Goal: Information Seeking & Learning: Learn about a topic

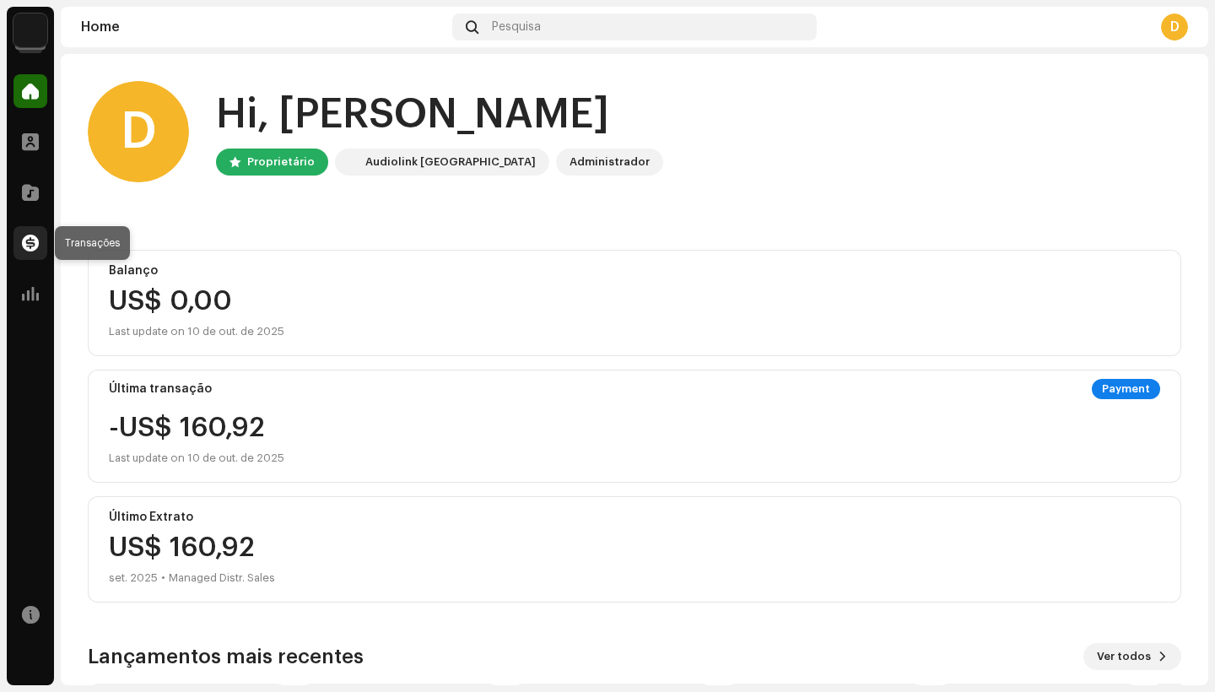
click at [30, 239] on span at bounding box center [30, 243] width 17 height 14
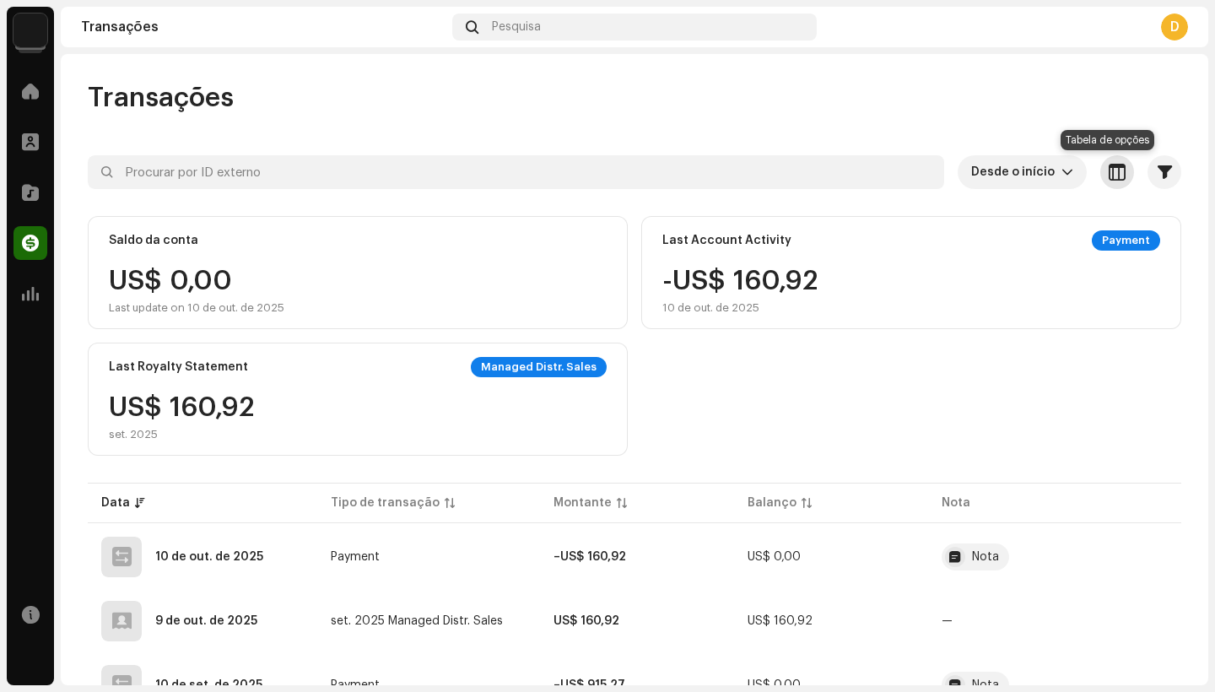
click at [1109, 175] on span "button" at bounding box center [1117, 172] width 17 height 14
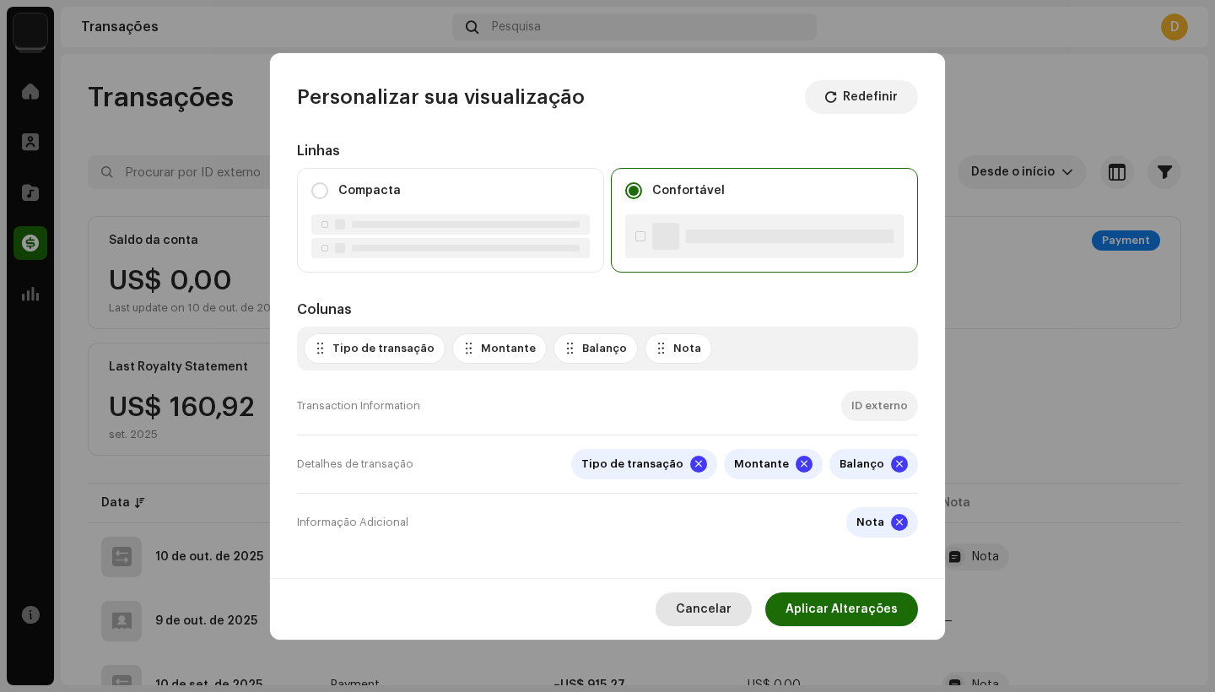
click at [717, 603] on span "Cancelar" at bounding box center [704, 609] width 56 height 34
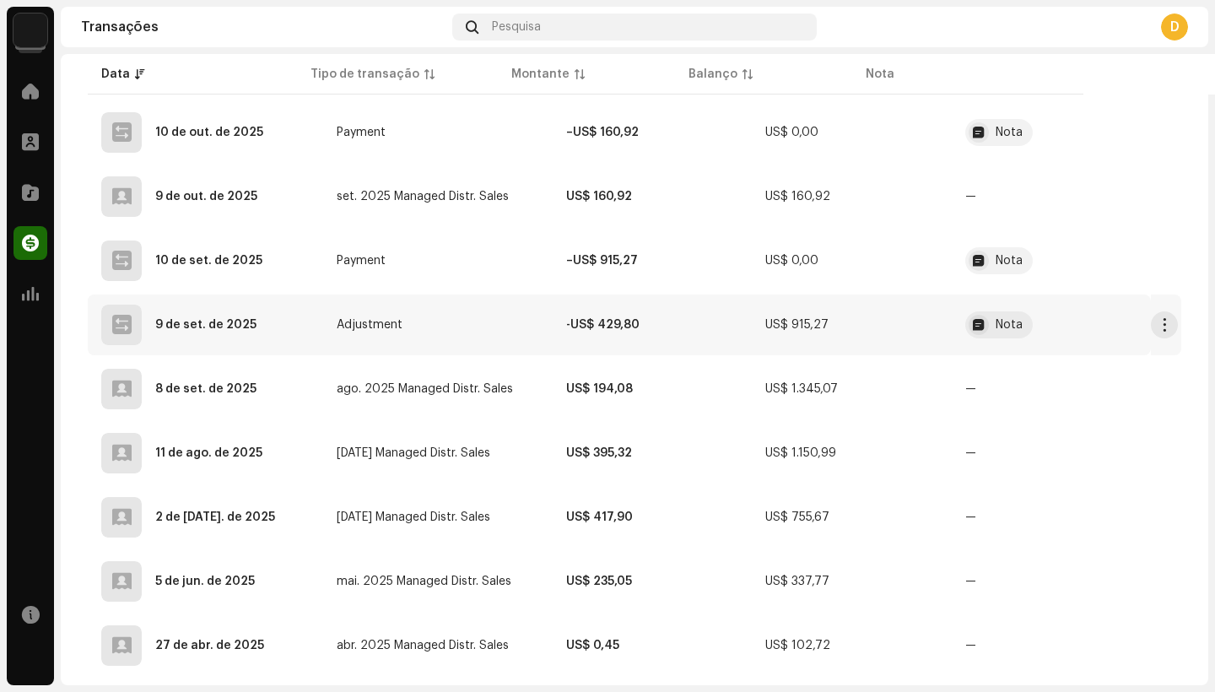
scroll to position [440, 0]
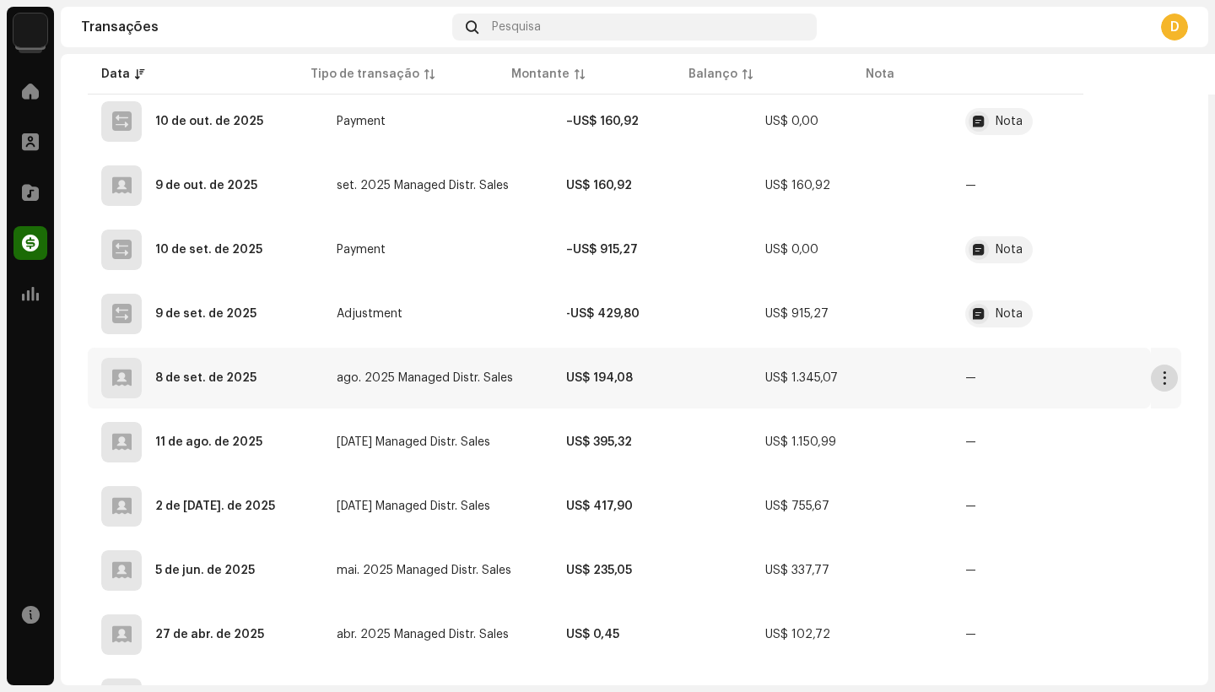
click at [1158, 377] on span "button" at bounding box center [1164, 378] width 13 height 14
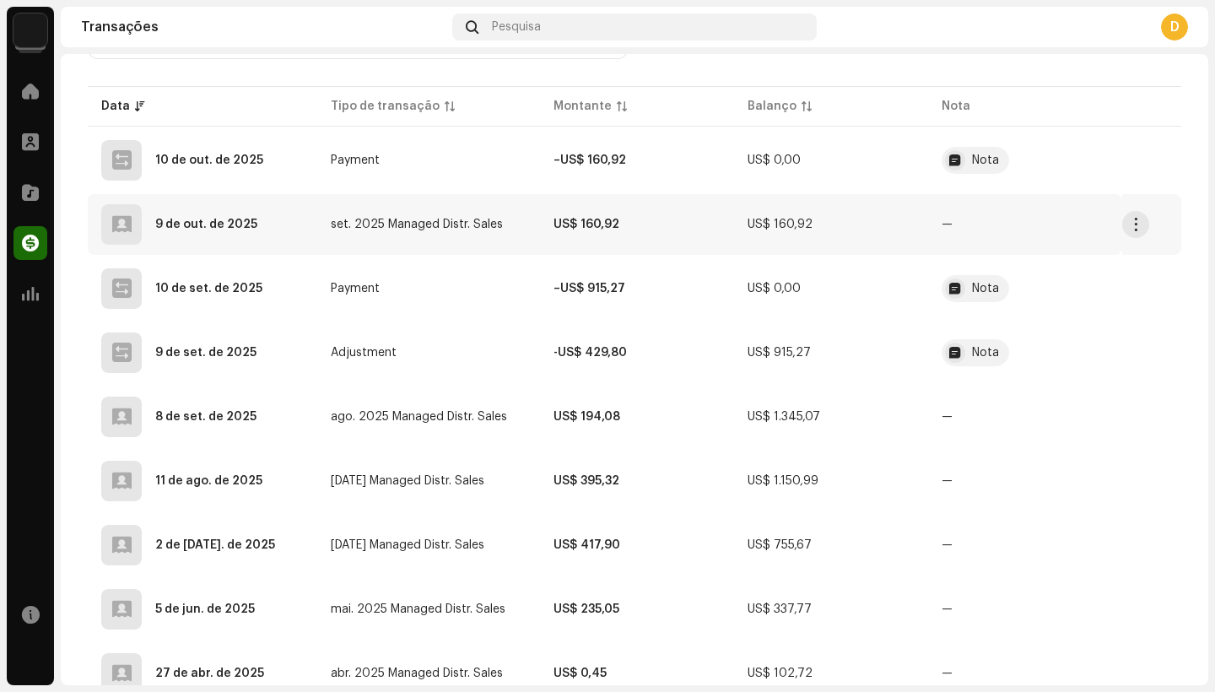
scroll to position [389, 0]
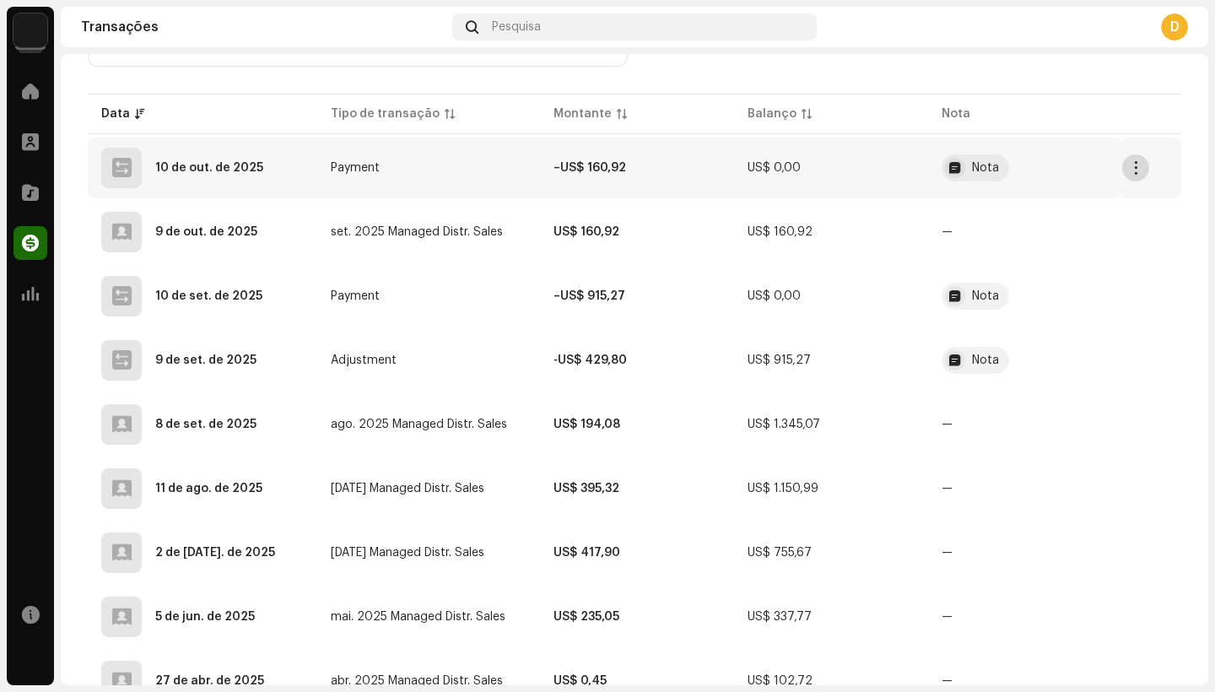
click at [1129, 170] on span "button" at bounding box center [1135, 168] width 13 height 14
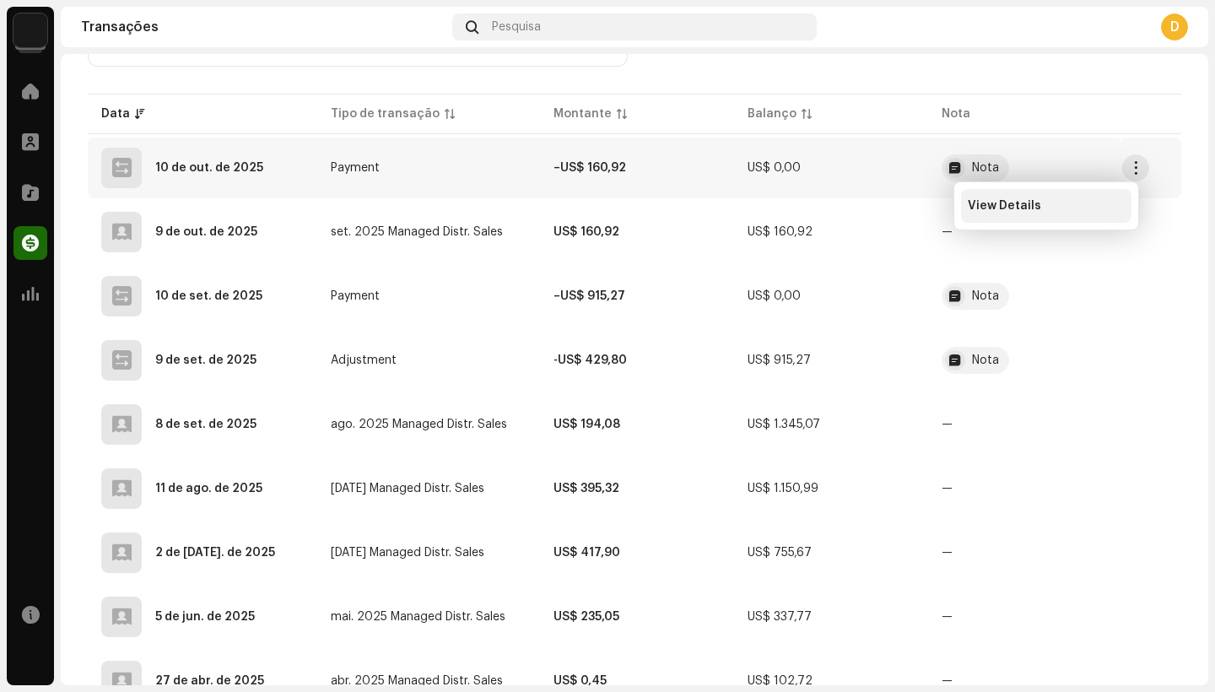
click at [1020, 208] on span "View Details" at bounding box center [1004, 206] width 73 height 14
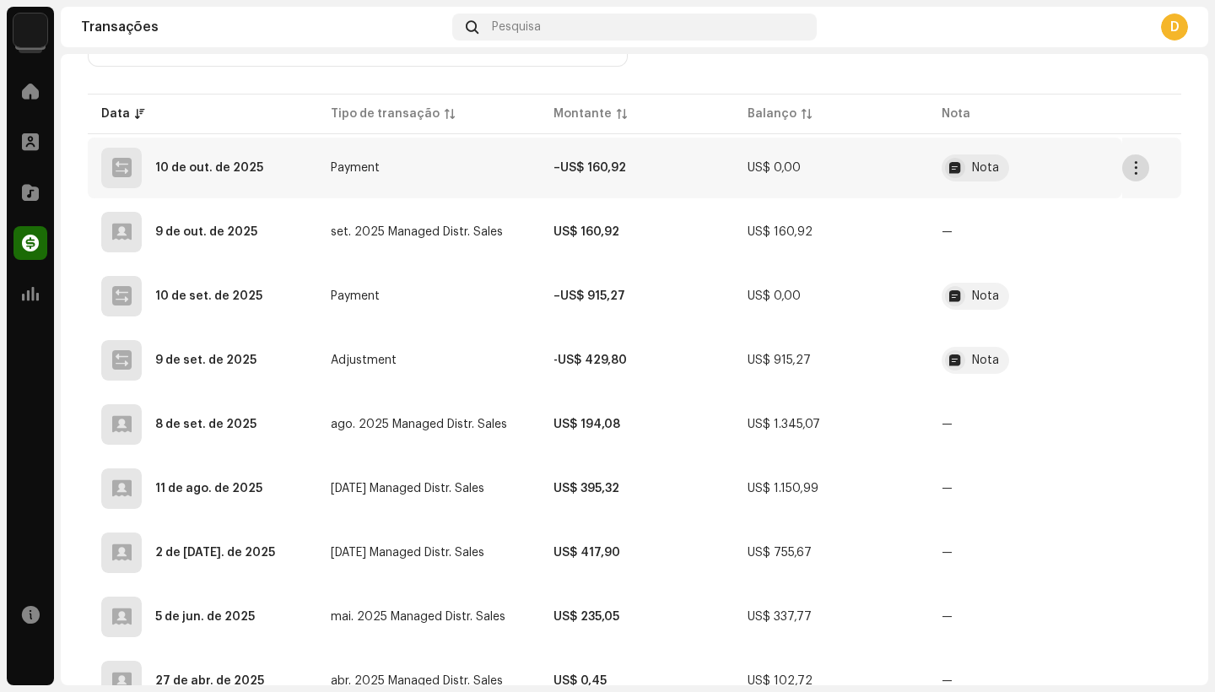
click at [1129, 166] on span "button" at bounding box center [1135, 168] width 13 height 14
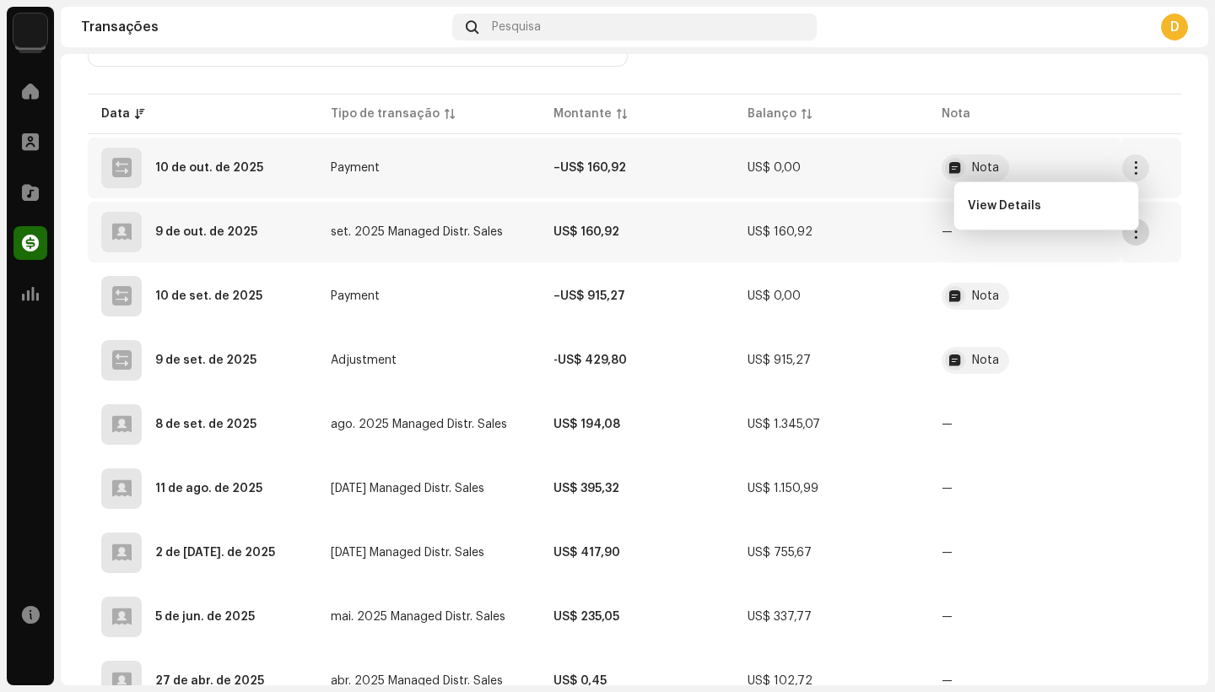
click at [1129, 236] on span "button" at bounding box center [1135, 232] width 13 height 14
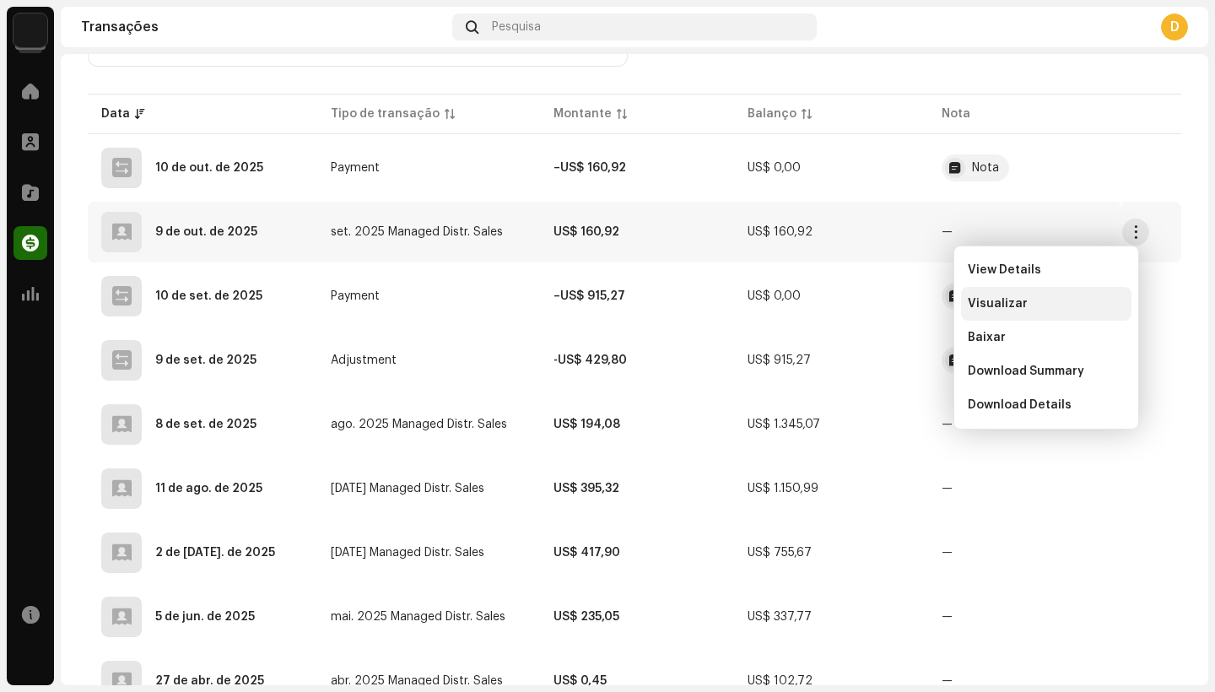
click at [1019, 311] on div "Visualizar" at bounding box center [1046, 304] width 170 height 34
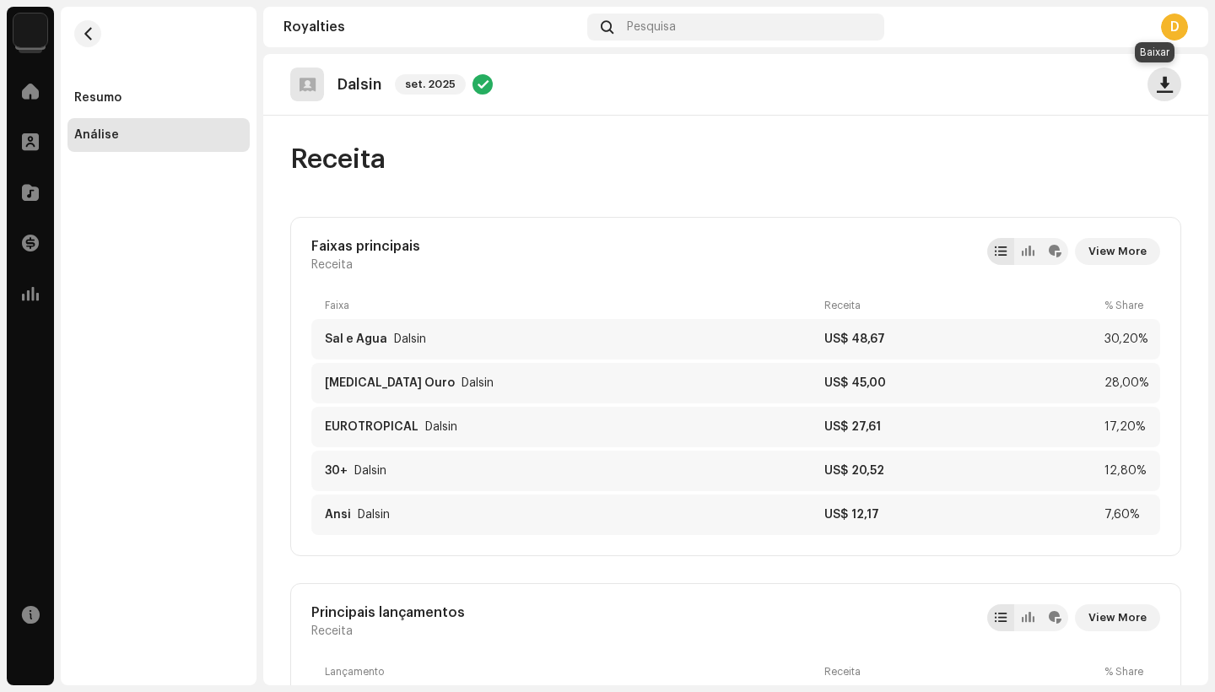
click at [1157, 87] on span "button" at bounding box center [1165, 85] width 16 height 14
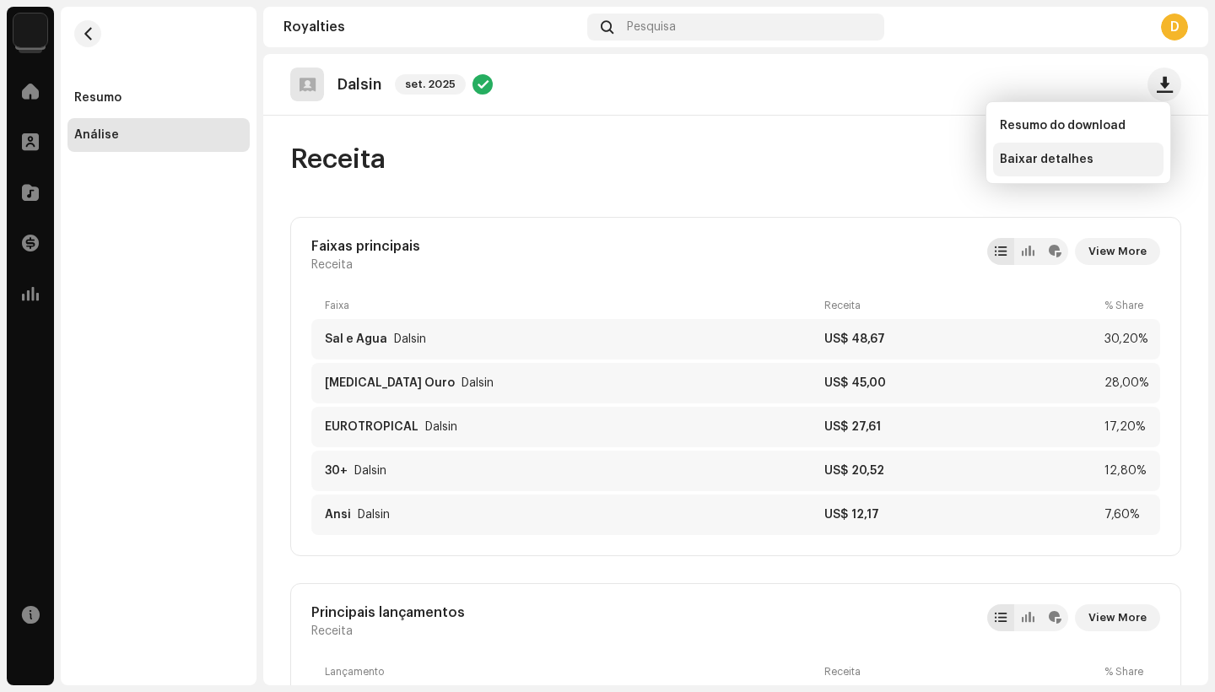
click at [1043, 163] on span "Baixar detalhes" at bounding box center [1047, 160] width 94 height 14
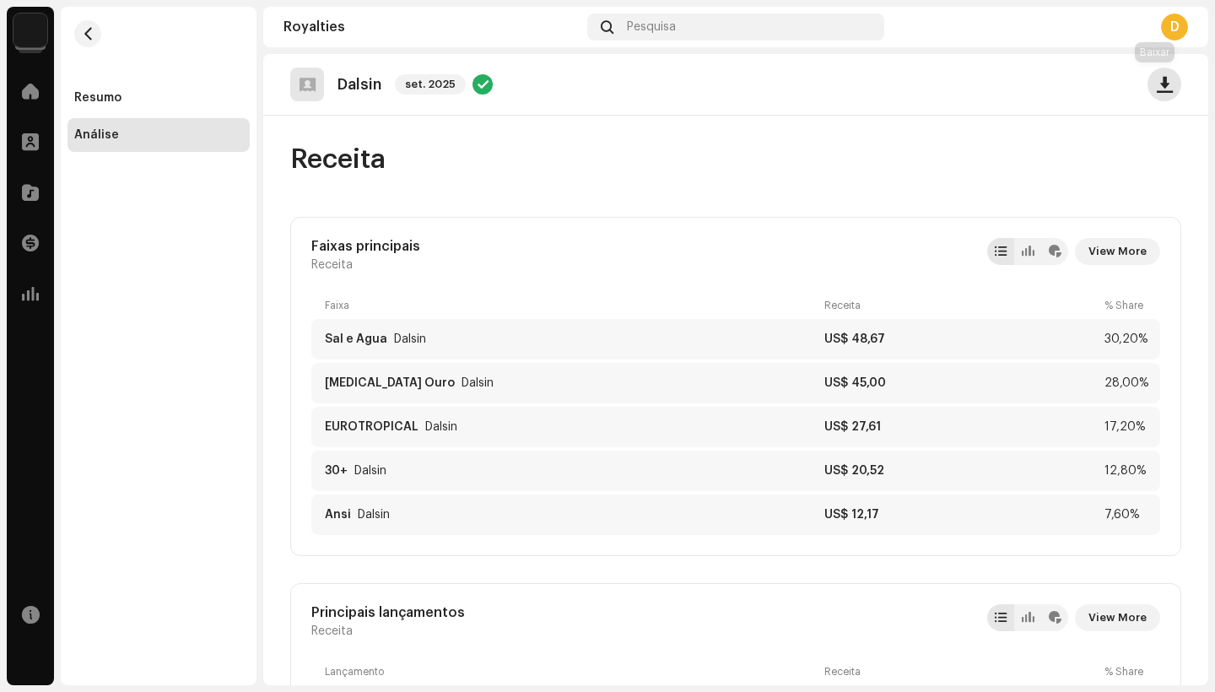
click at [1157, 78] on span "button" at bounding box center [1165, 85] width 16 height 14
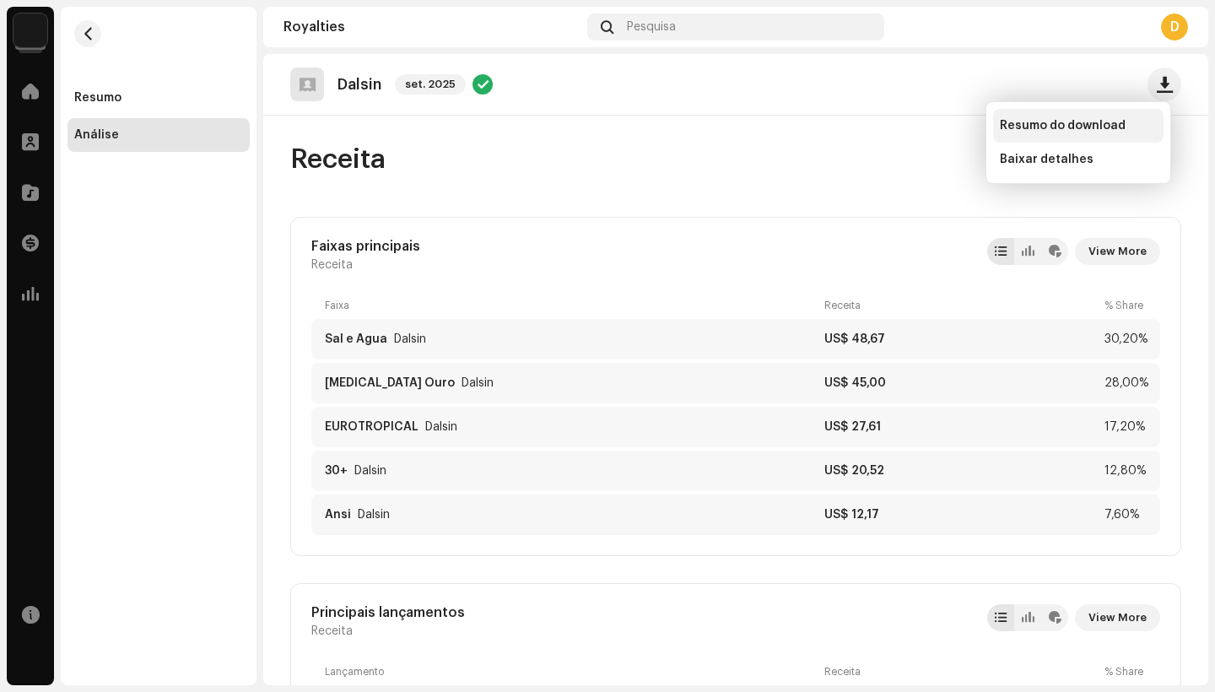
click at [1073, 124] on span "Resumo do download" at bounding box center [1063, 126] width 126 height 14
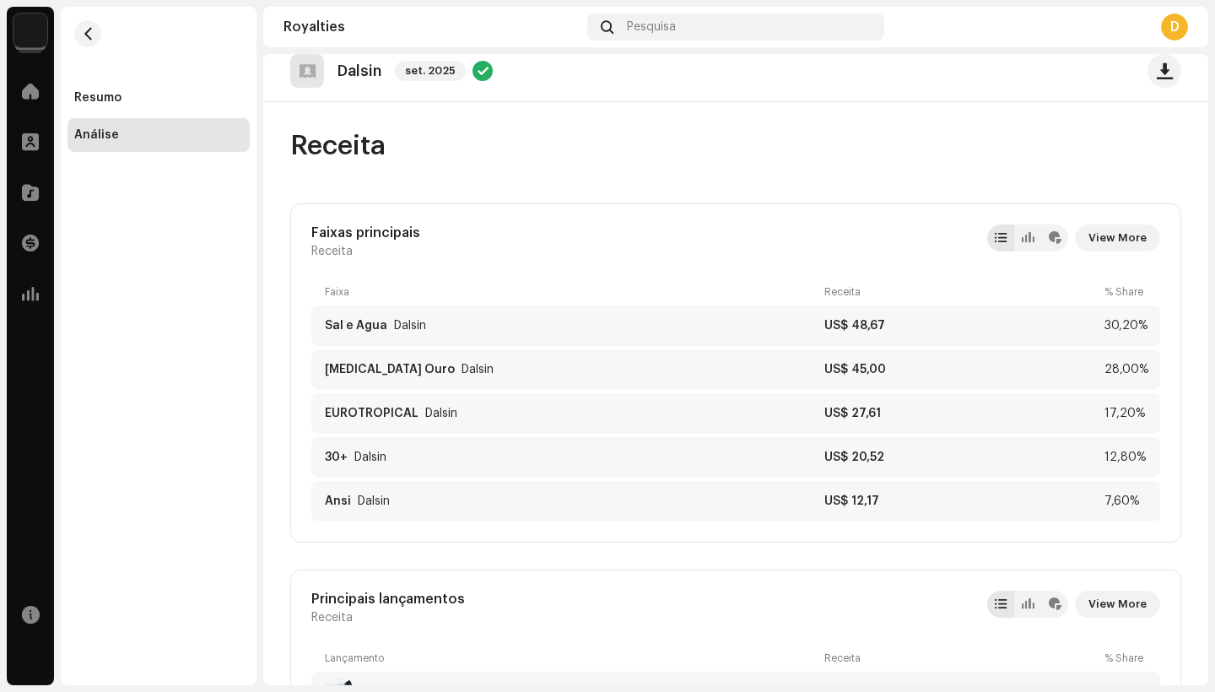
scroll to position [15, 0]
click at [88, 35] on span "button" at bounding box center [88, 34] width 13 height 14
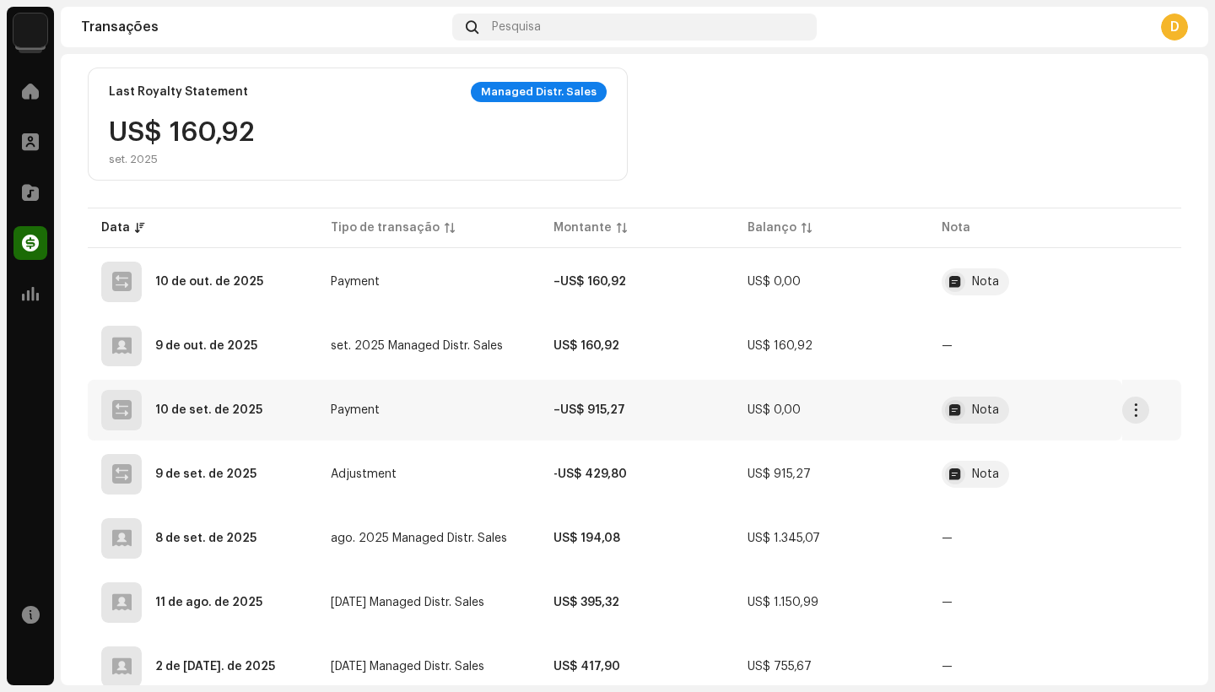
scroll to position [291, 0]
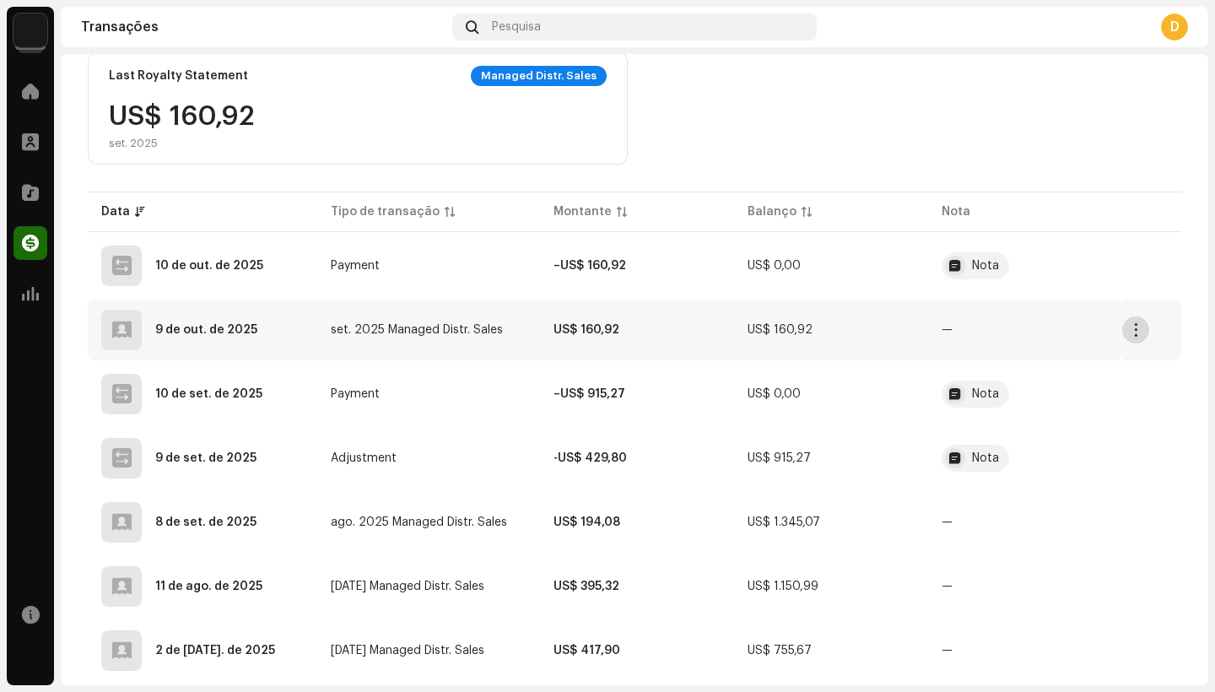
click at [1130, 334] on span "button" at bounding box center [1135, 330] width 13 height 14
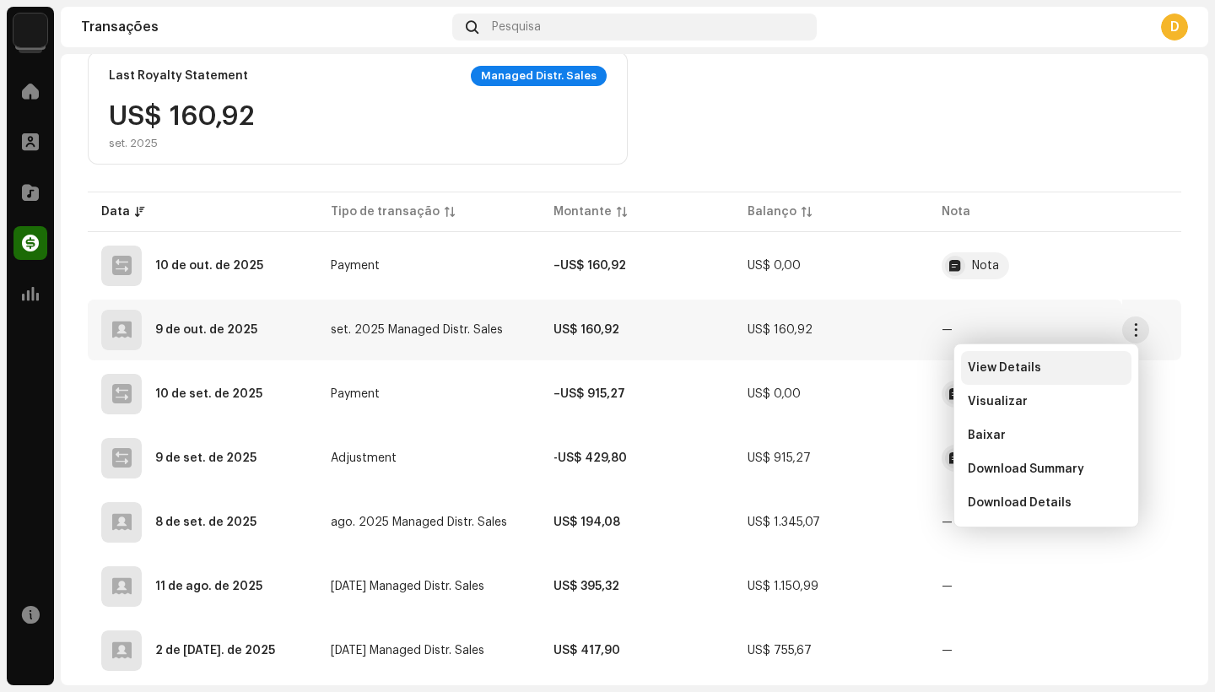
click at [1001, 368] on span "View Details" at bounding box center [1004, 368] width 73 height 14
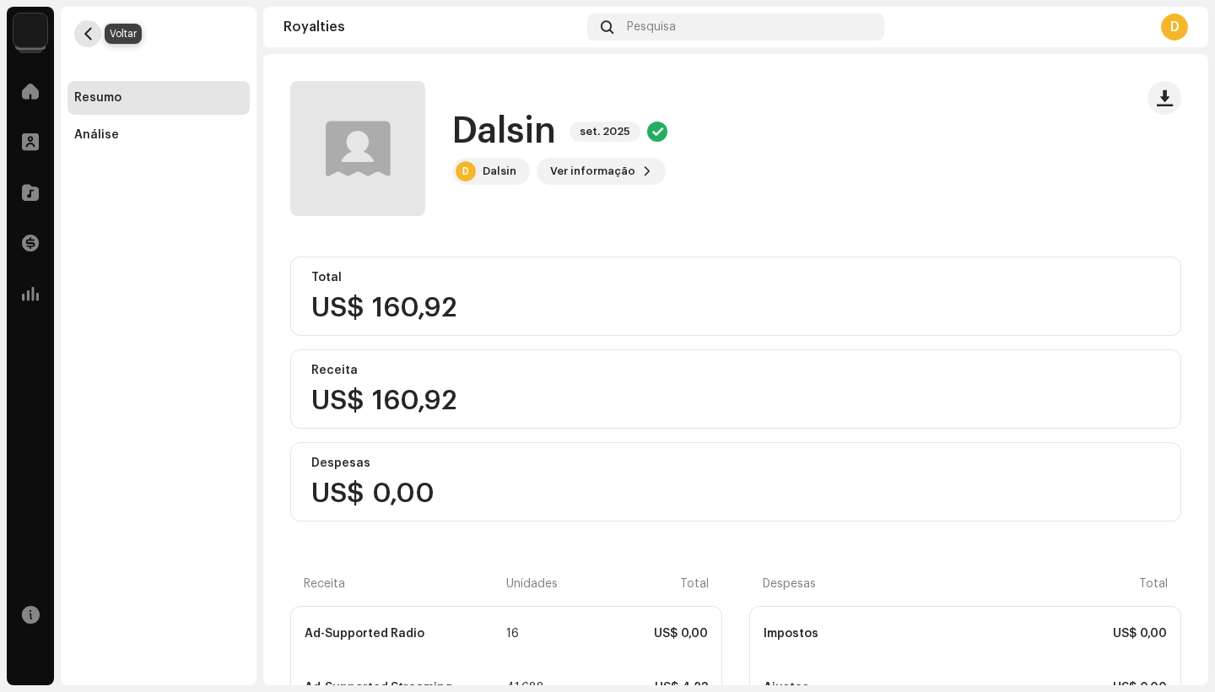
click at [86, 34] on span "button" at bounding box center [88, 34] width 13 height 14
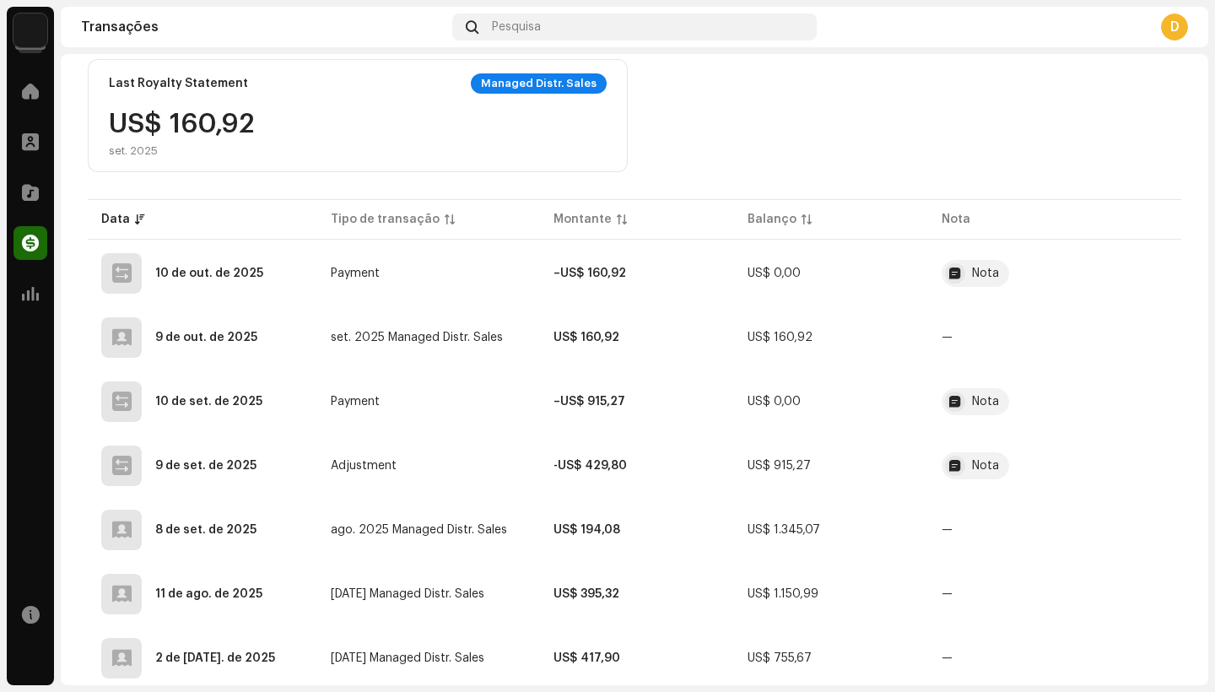
scroll to position [286, 0]
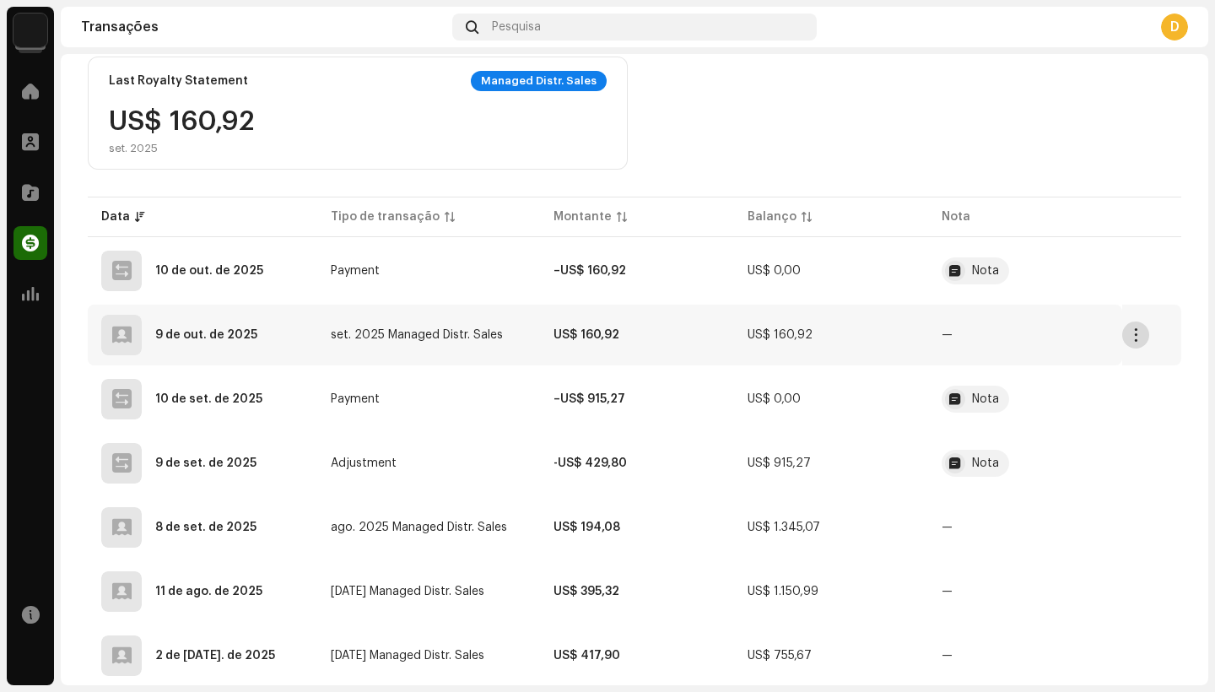
click at [1129, 338] on span "button" at bounding box center [1135, 335] width 13 height 14
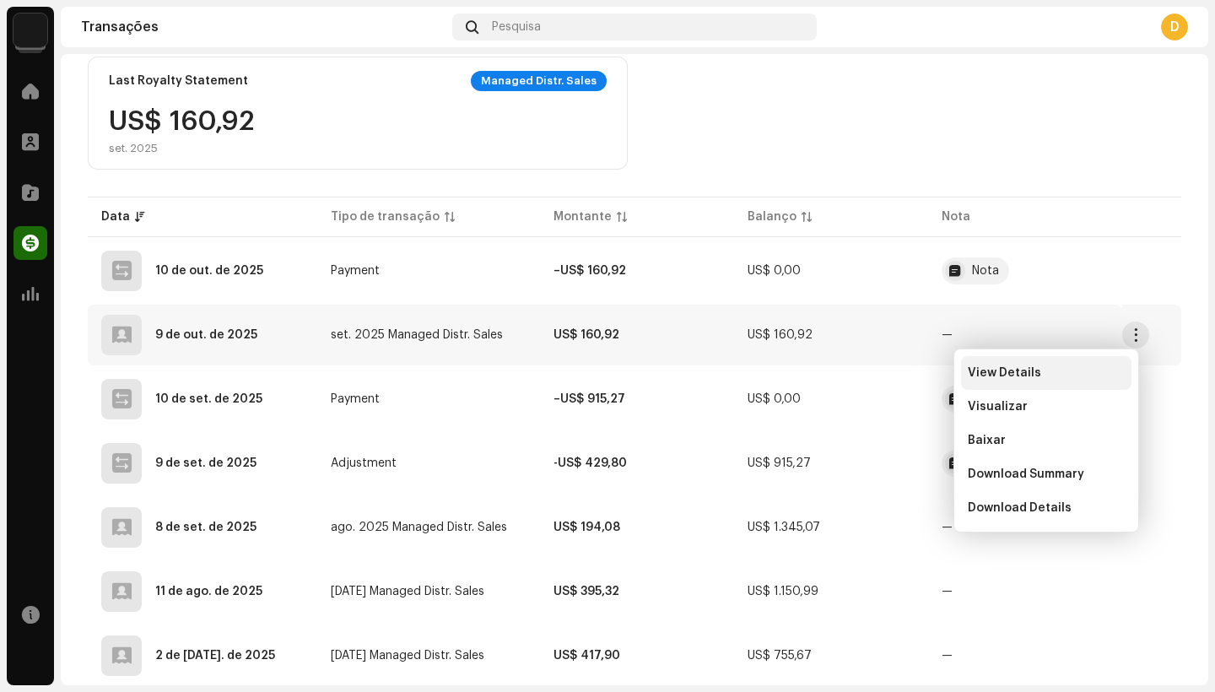
click at [1035, 378] on span "View Details" at bounding box center [1004, 373] width 73 height 14
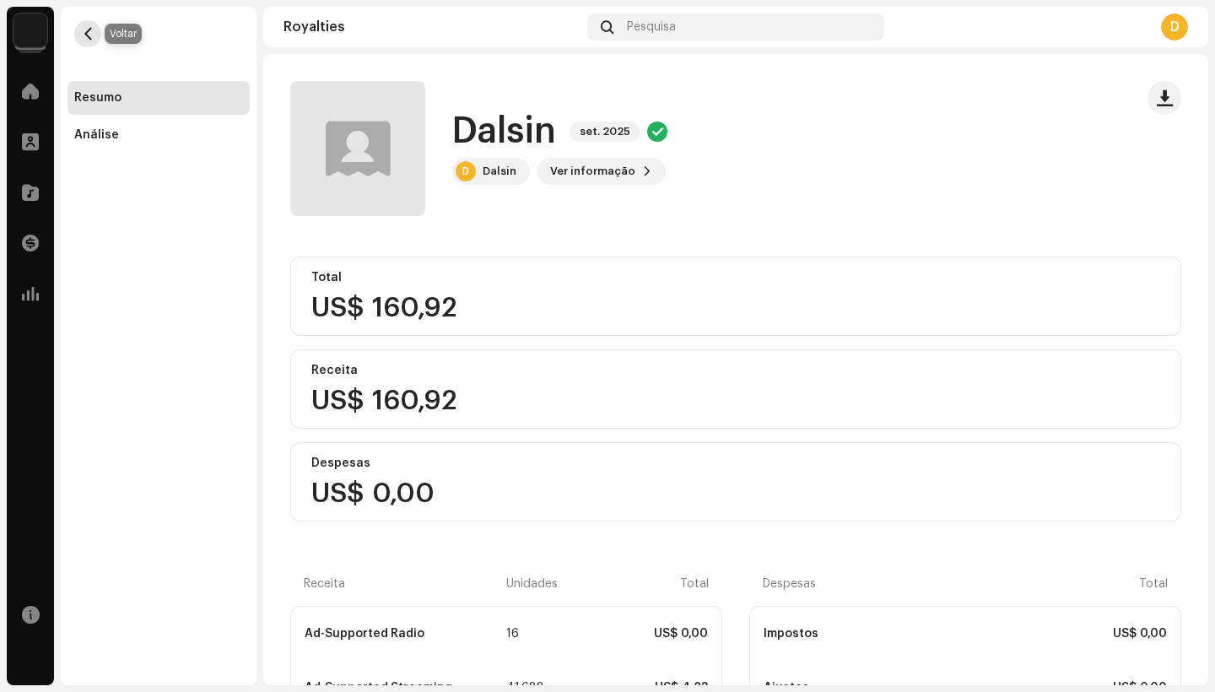
click at [89, 30] on span "button" at bounding box center [88, 34] width 13 height 14
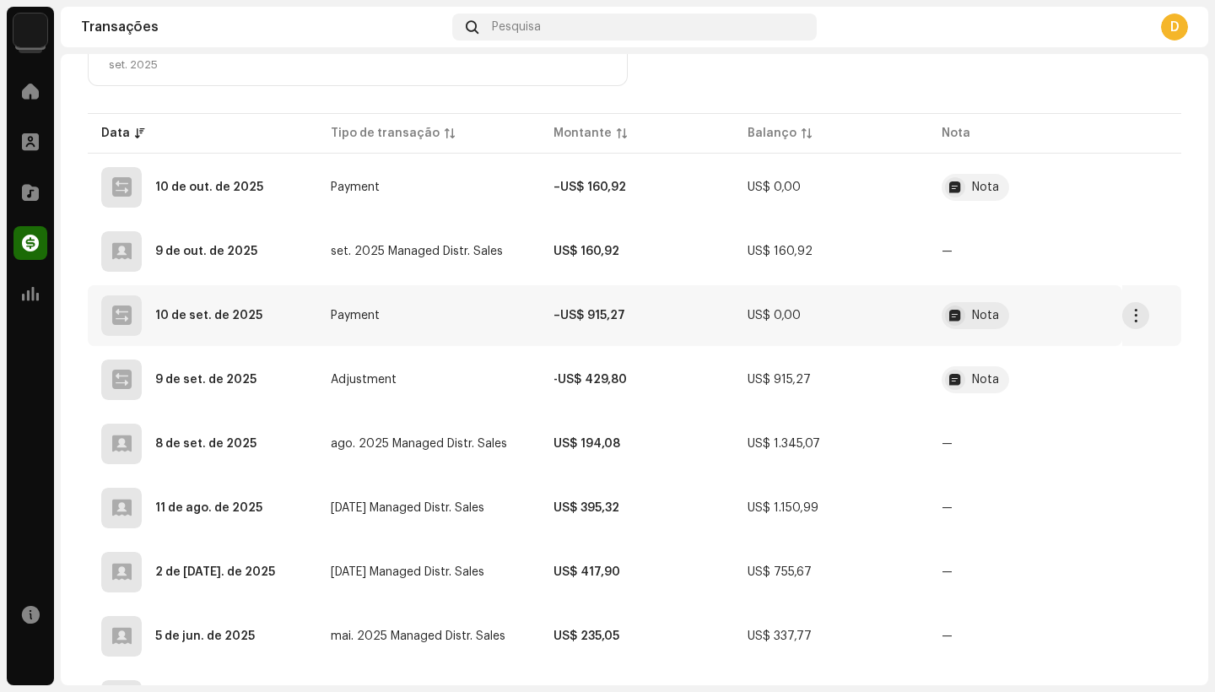
scroll to position [395, 0]
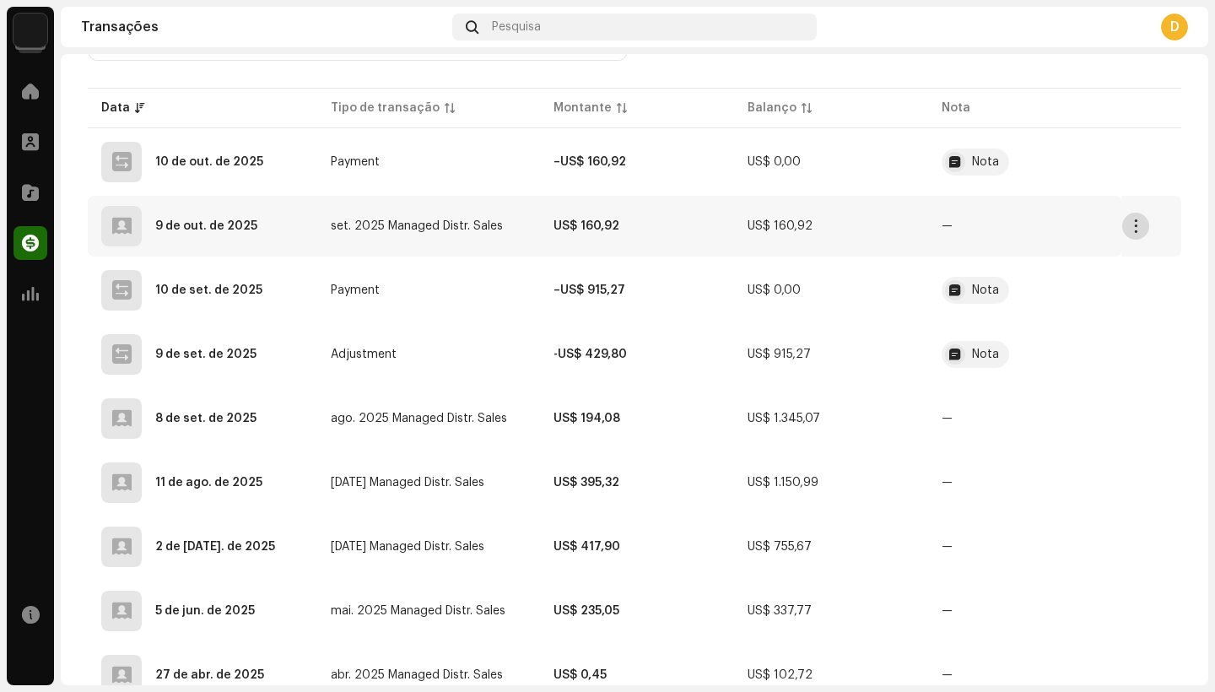
click at [1123, 235] on button "button" at bounding box center [1135, 226] width 27 height 27
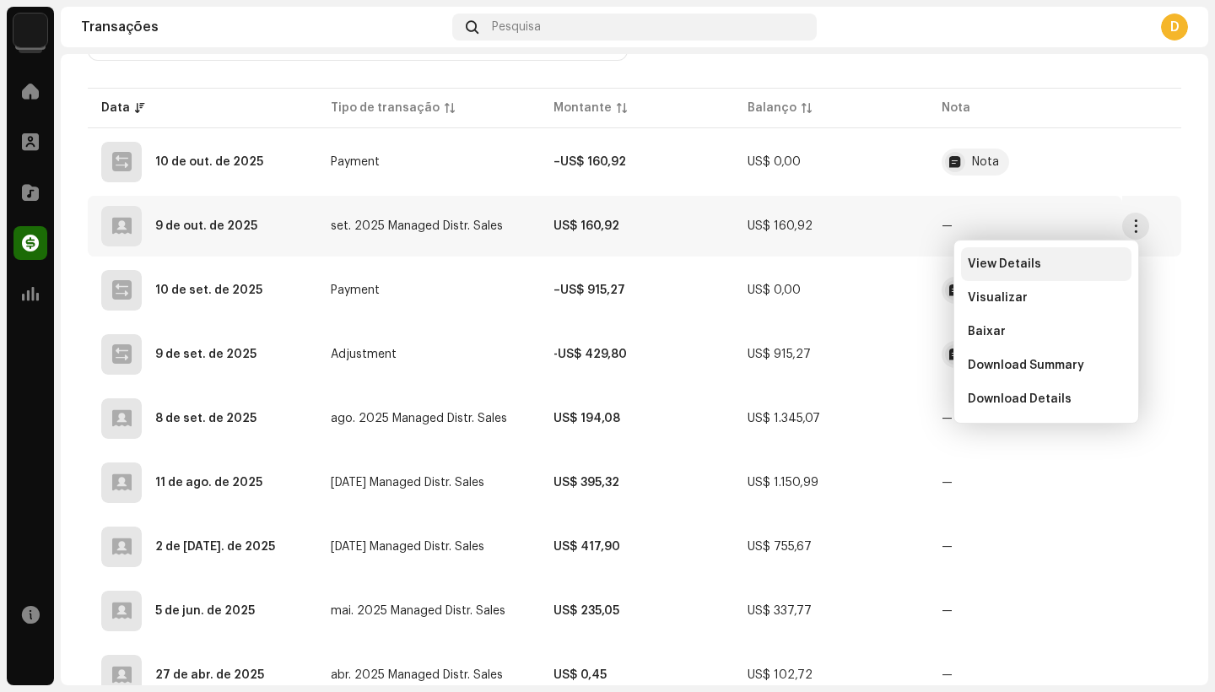
click at [1003, 267] on span "View Details" at bounding box center [1004, 264] width 73 height 14
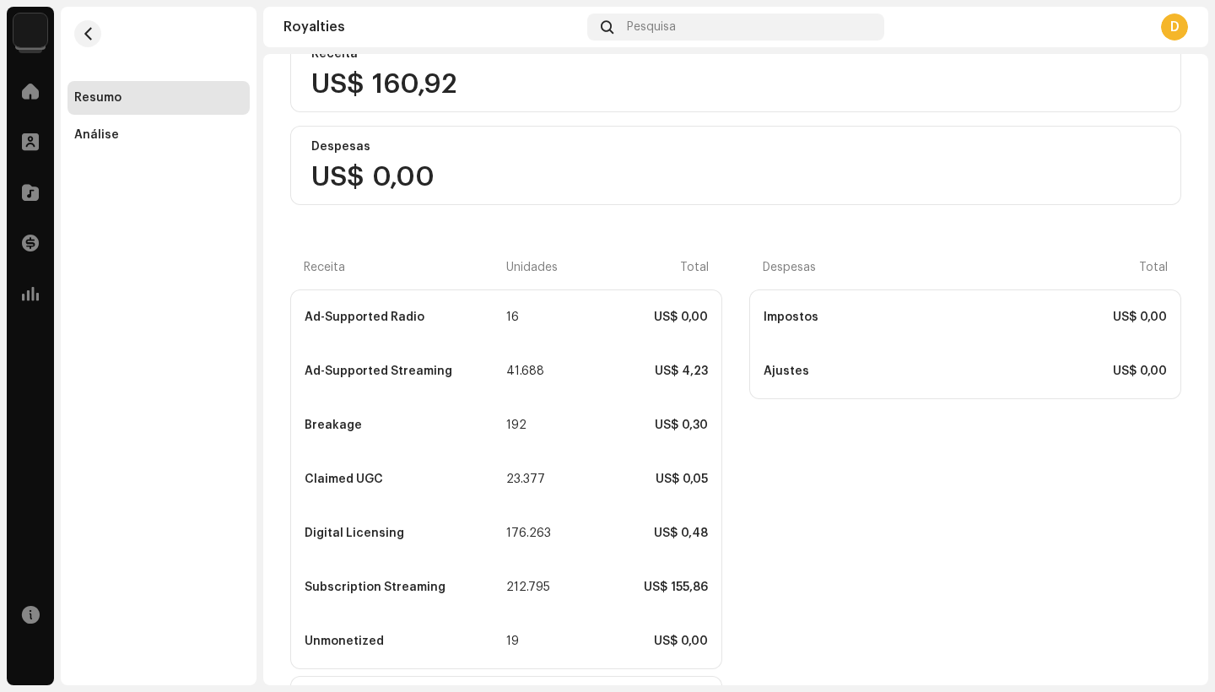
scroll to position [340, 0]
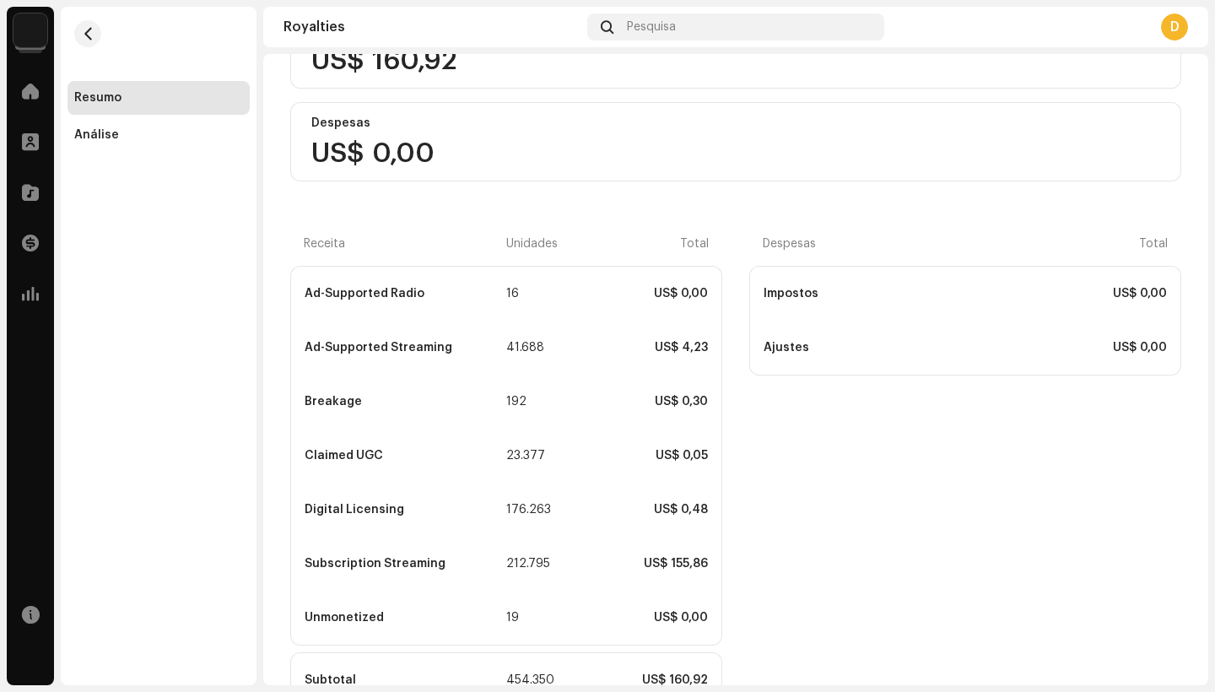
click at [1181, 390] on div "Total US$ 160,92 Receita US$ 160,92 Despesas US$ 0,00 Receita Unidades Total Ad…" at bounding box center [735, 370] width 945 height 908
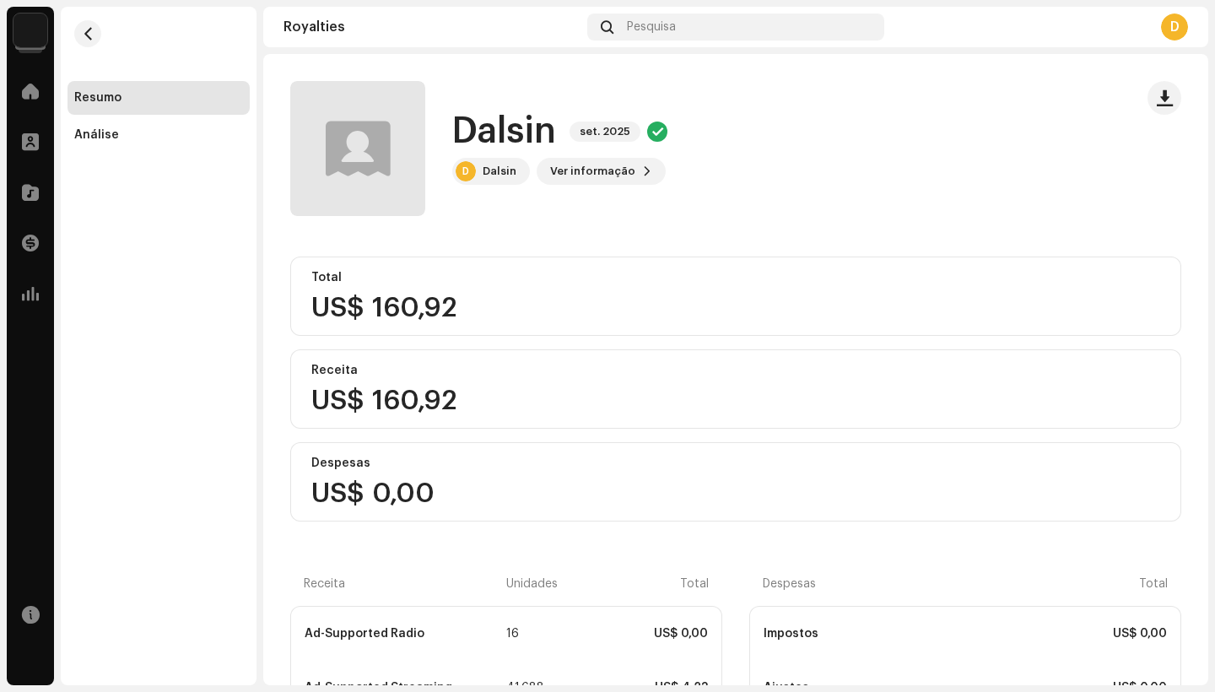
scroll to position [0, 0]
click at [95, 136] on div "Análise" at bounding box center [96, 135] width 45 height 14
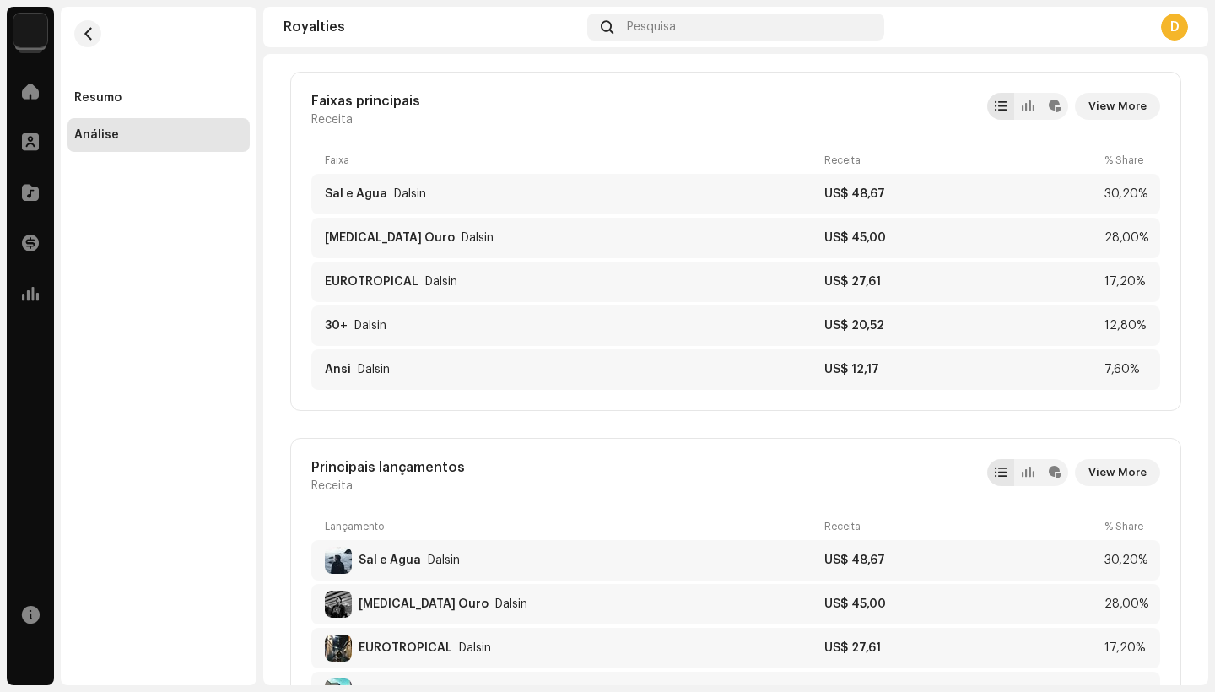
scroll to position [150, 0]
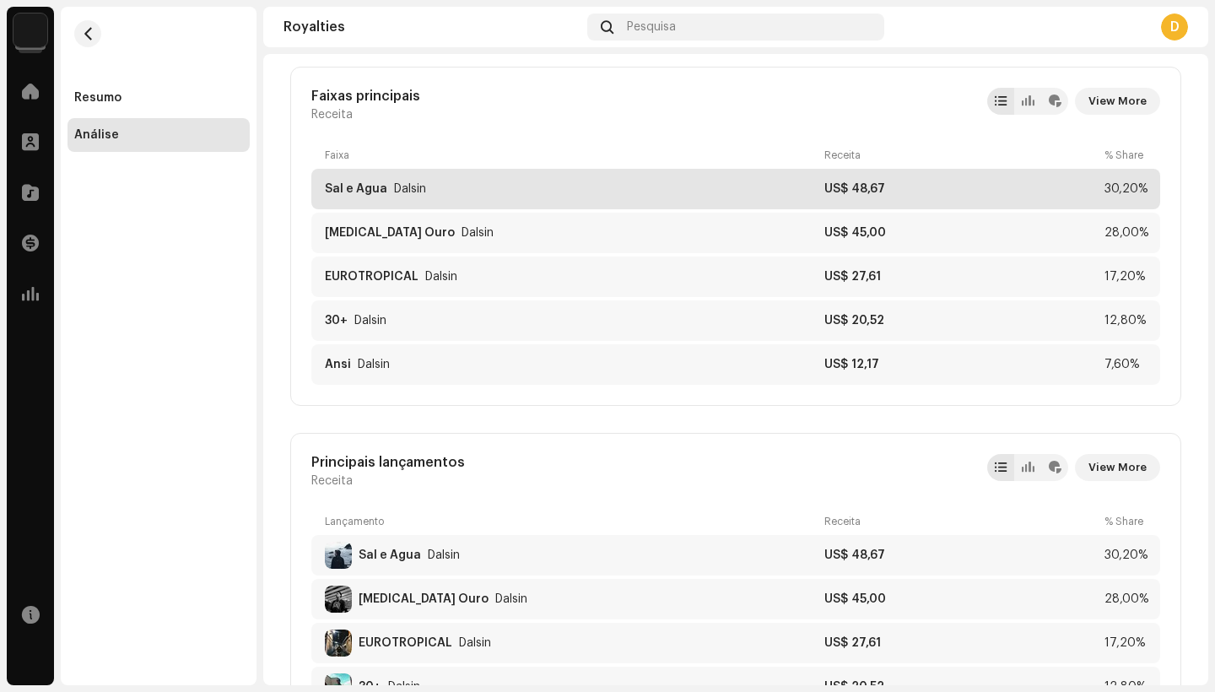
click at [368, 190] on div "Sal e Água" at bounding box center [356, 189] width 62 height 14
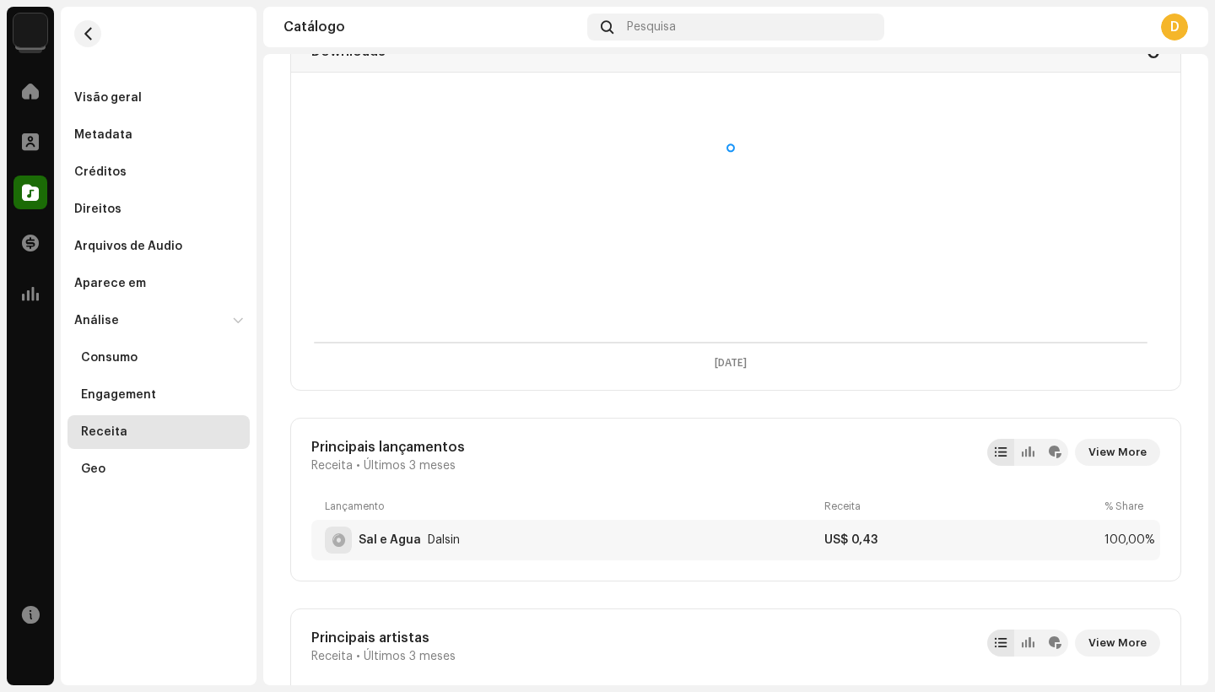
click at [1154, 473] on div "Principais lançamentos Receita • Últimos 3 meses View More Lançamento Receita %…" at bounding box center [735, 500] width 891 height 164
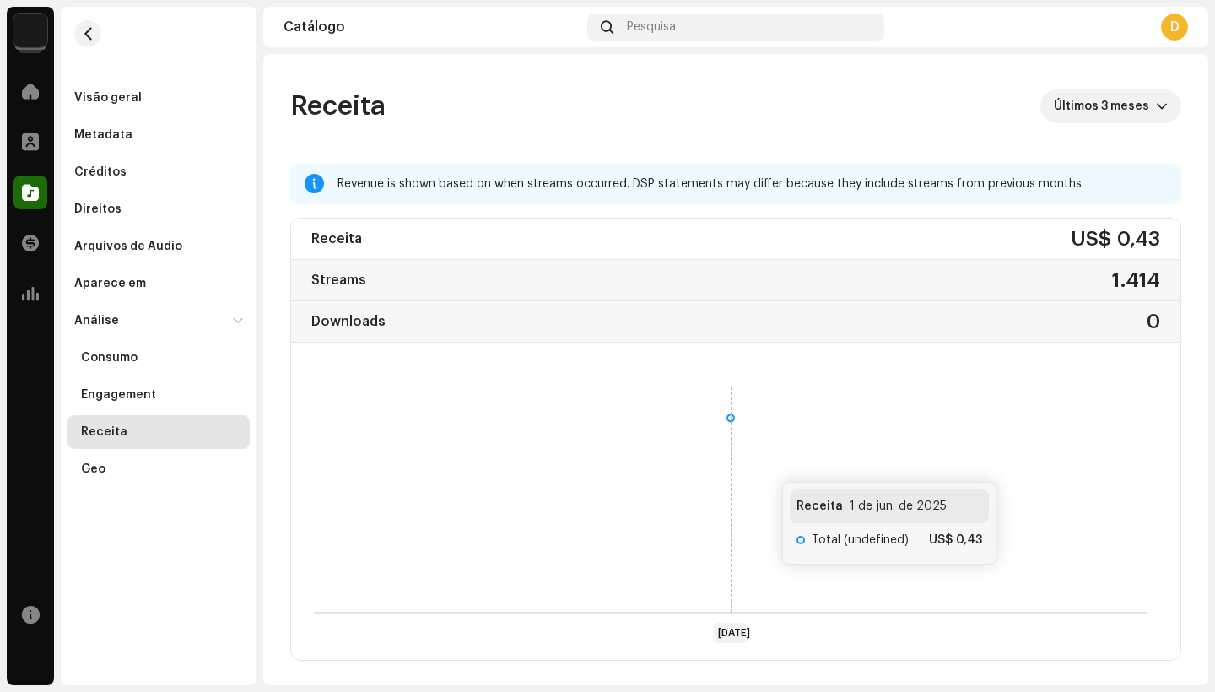
scroll to position [30, 0]
